Goal: Navigation & Orientation: Find specific page/section

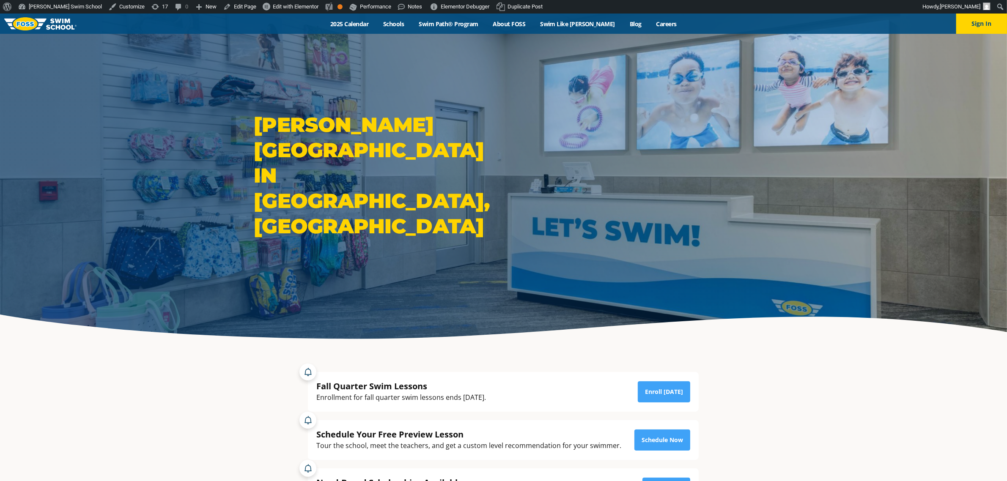
click at [404, 24] on link "Schools" at bounding box center [394, 24] width 36 height 8
